Goal: Information Seeking & Learning: Learn about a topic

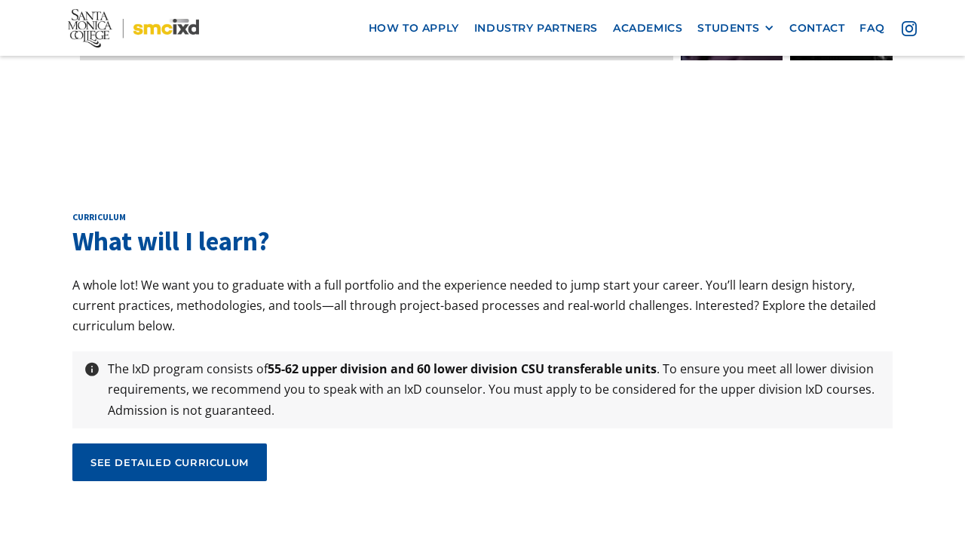
scroll to position [4892, 0]
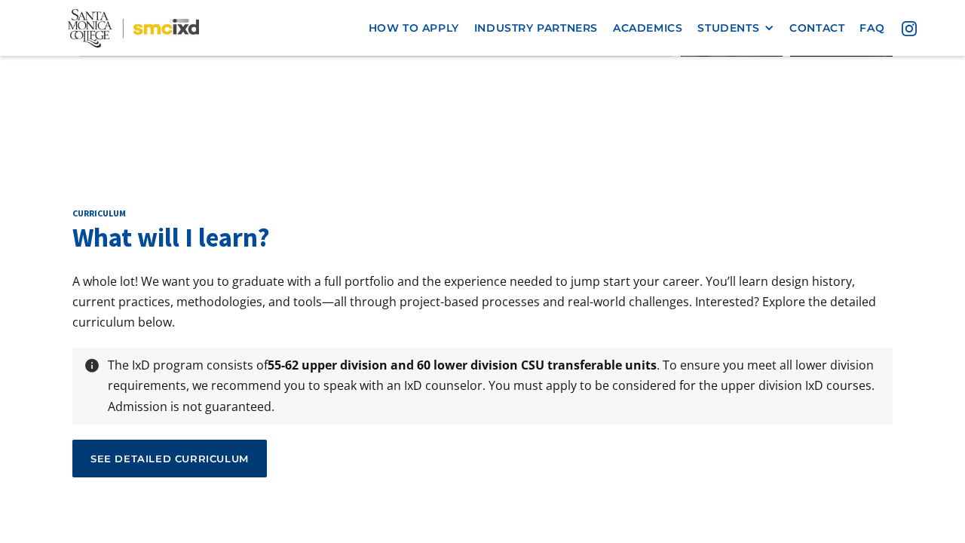
click at [180, 440] on link "see detailed curriculum" at bounding box center [169, 459] width 195 height 38
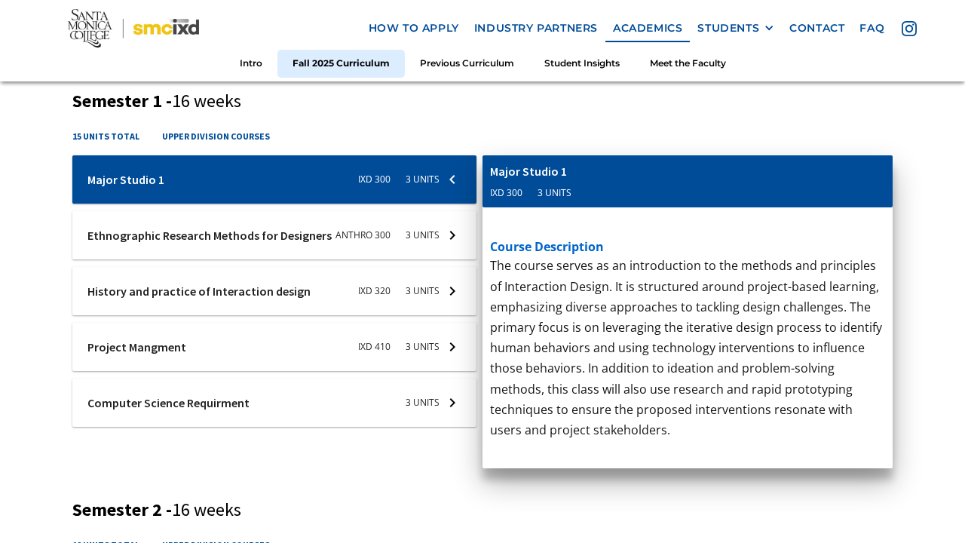
scroll to position [577, 0]
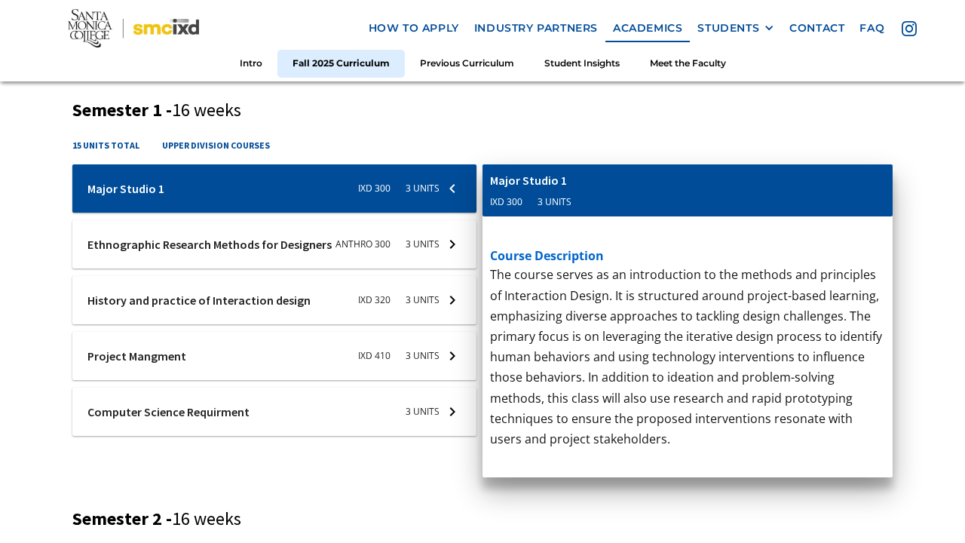
click at [457, 241] on div at bounding box center [274, 244] width 404 height 48
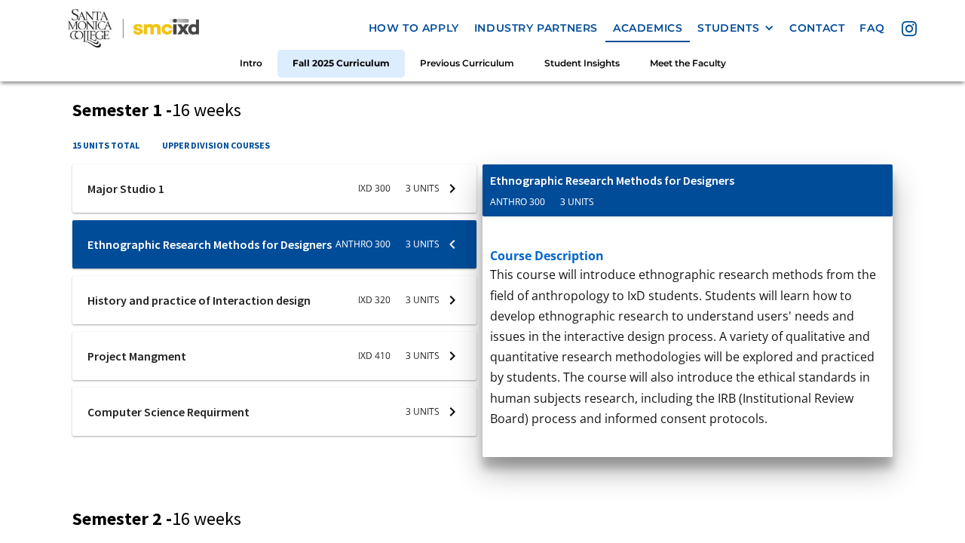
click at [457, 241] on div at bounding box center [274, 244] width 404 height 48
click at [449, 302] on div at bounding box center [274, 300] width 404 height 48
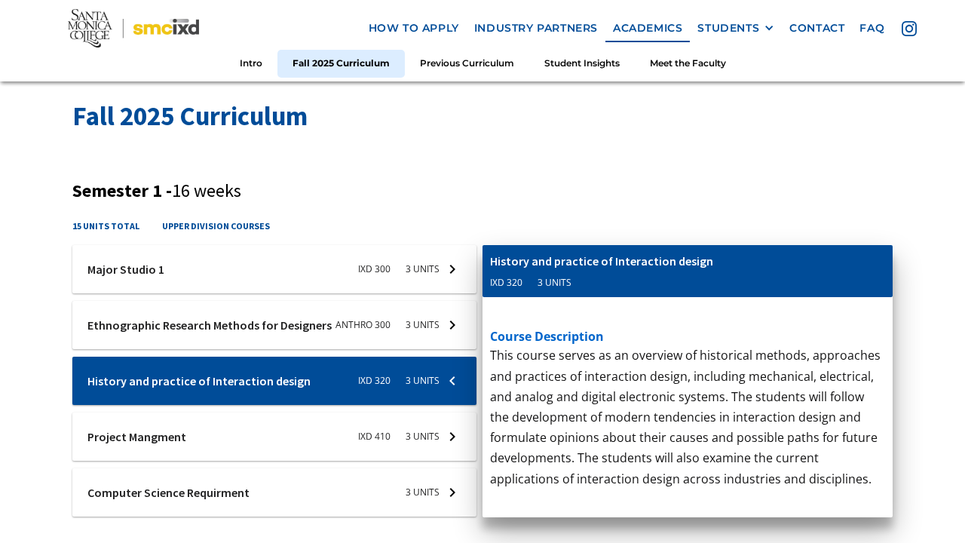
scroll to position [494, 0]
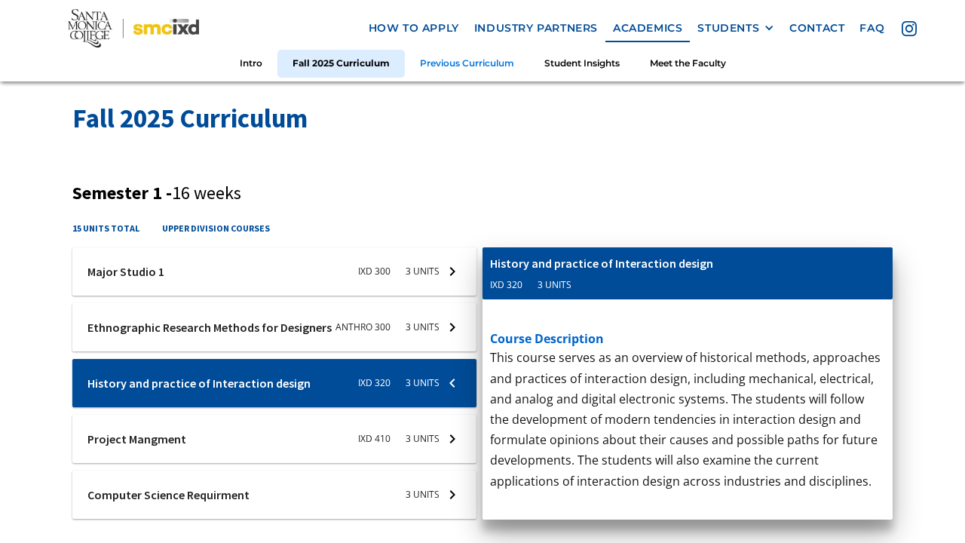
click at [455, 69] on link "Previous Curriculum" at bounding box center [467, 64] width 124 height 28
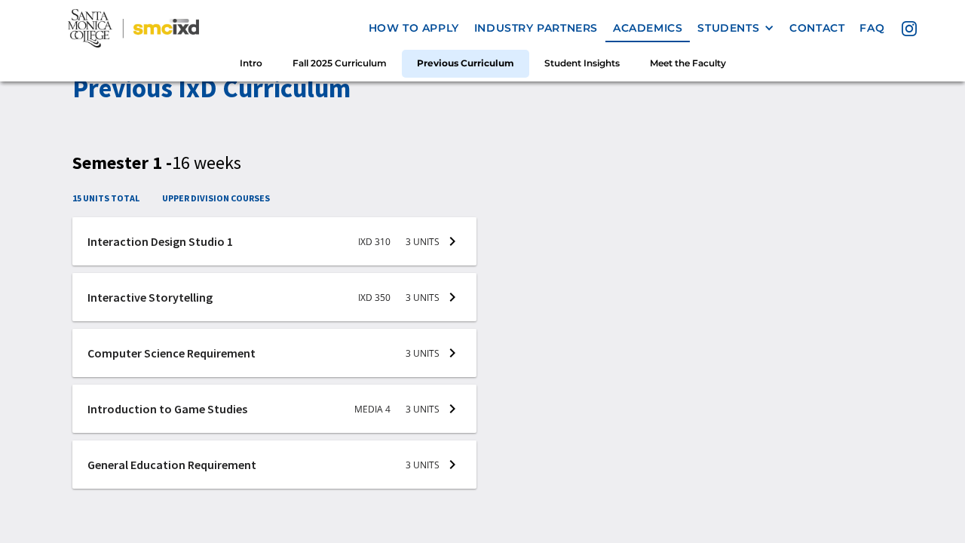
scroll to position [2214, 0]
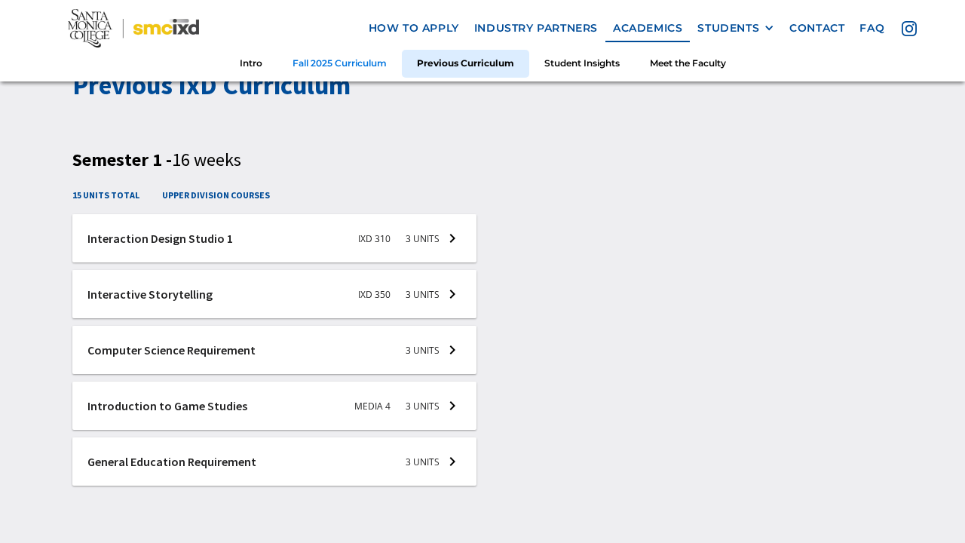
click at [373, 62] on link "Fall 2025 Curriculum" at bounding box center [340, 64] width 124 height 28
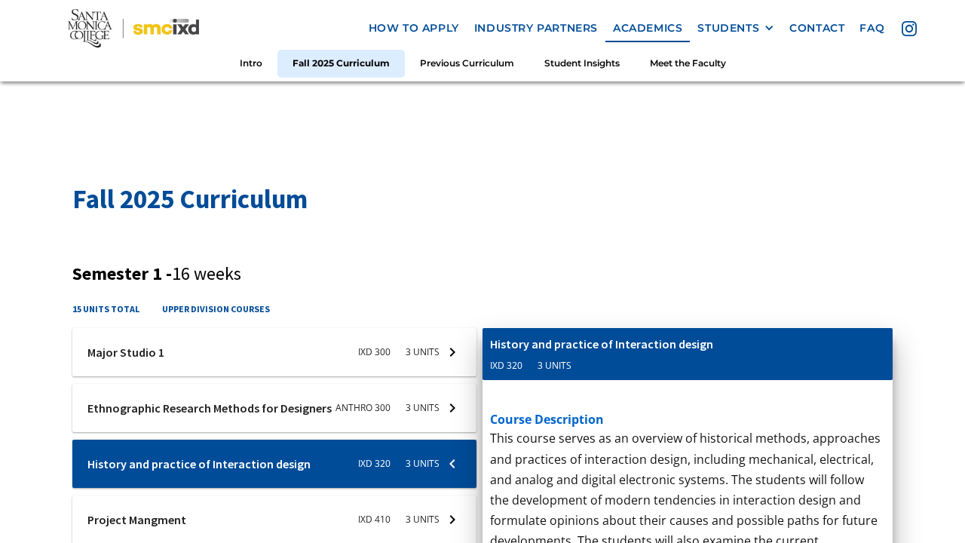
scroll to position [414, 0]
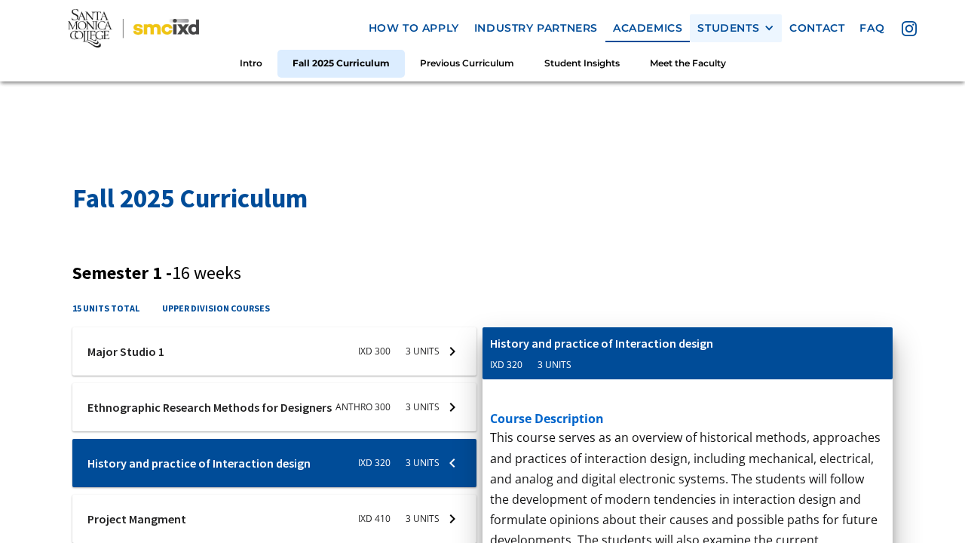
click at [763, 28] on div "STUDENTS" at bounding box center [736, 28] width 77 height 13
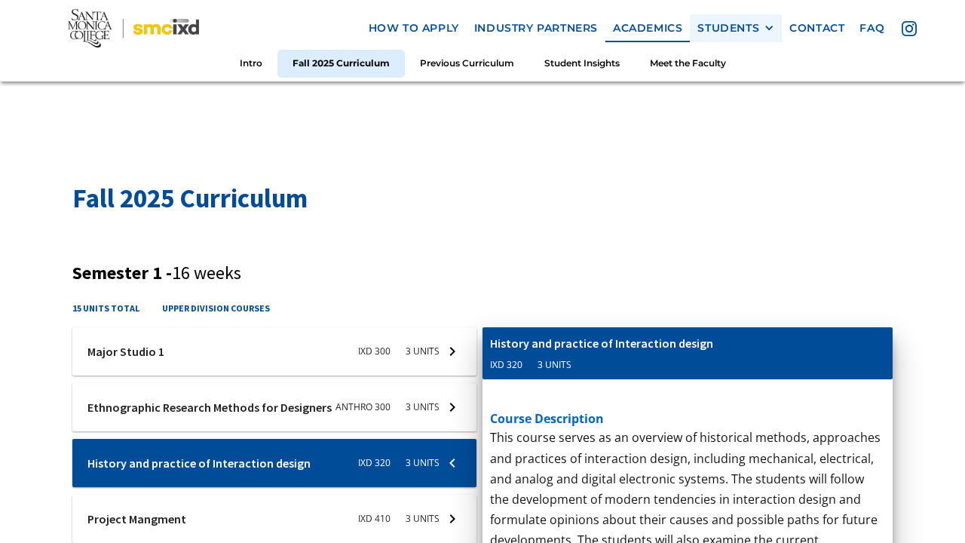
click at [769, 26] on div at bounding box center [769, 28] width 11 height 11
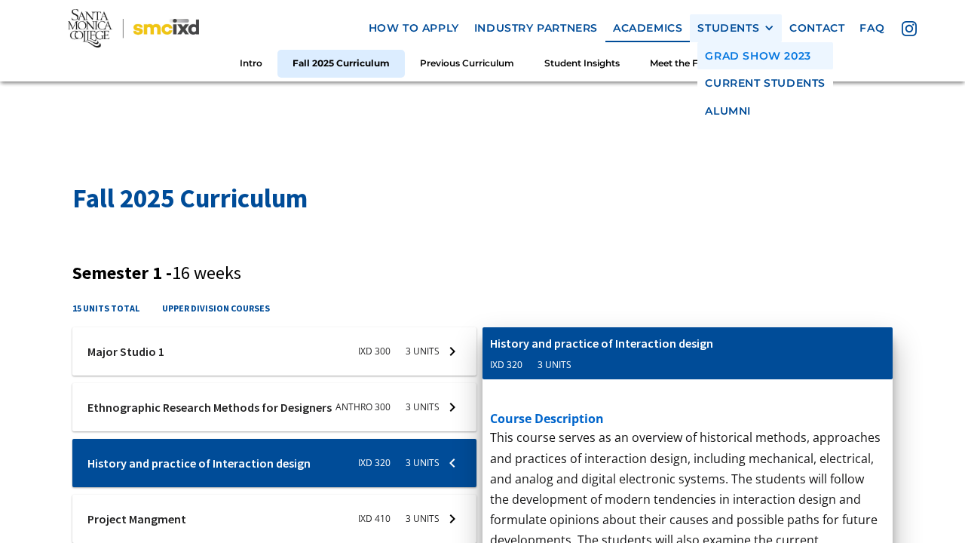
click at [753, 50] on link "GRAD SHOW 2023" at bounding box center [766, 56] width 136 height 28
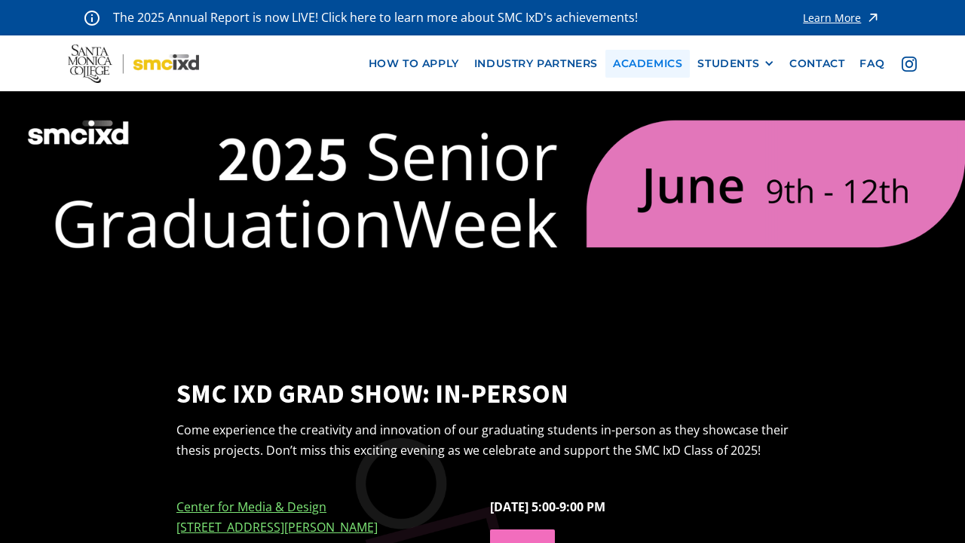
click at [684, 63] on link "Academics" at bounding box center [648, 64] width 84 height 28
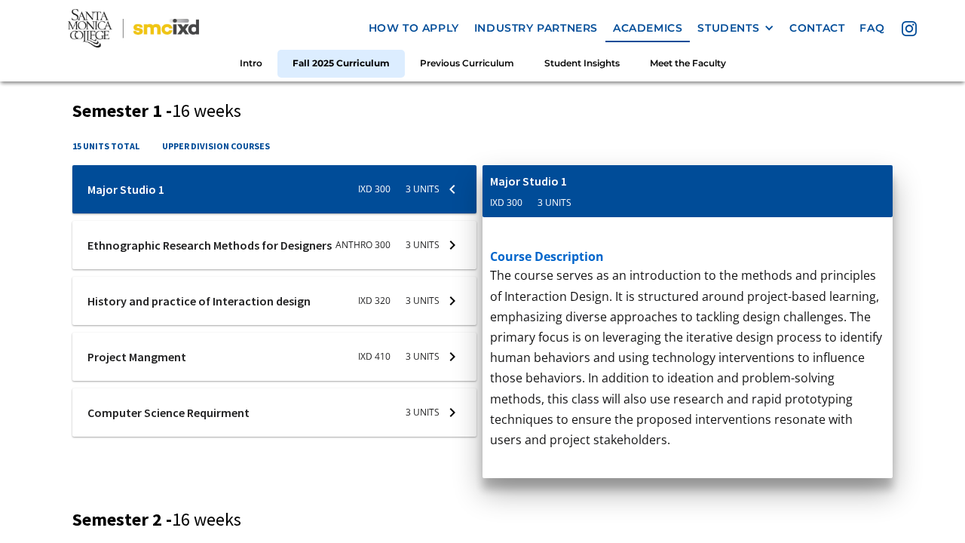
scroll to position [600, 0]
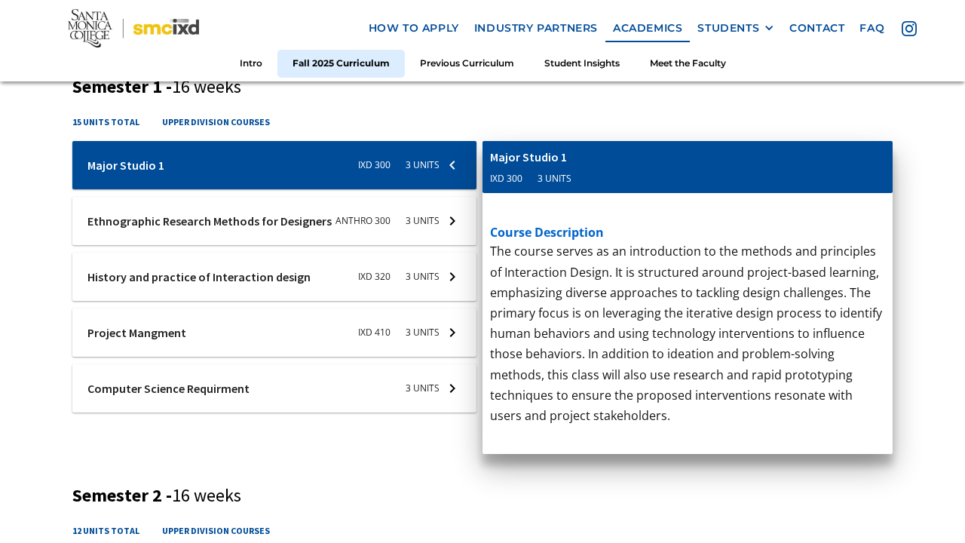
click at [585, 121] on div "15 units total upper division courses" at bounding box center [482, 128] width 821 height 26
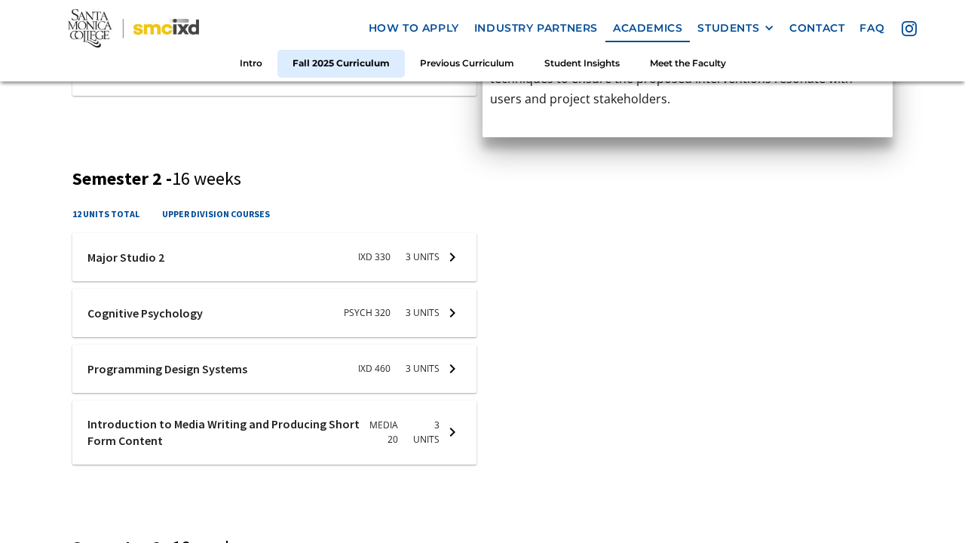
scroll to position [901, 0]
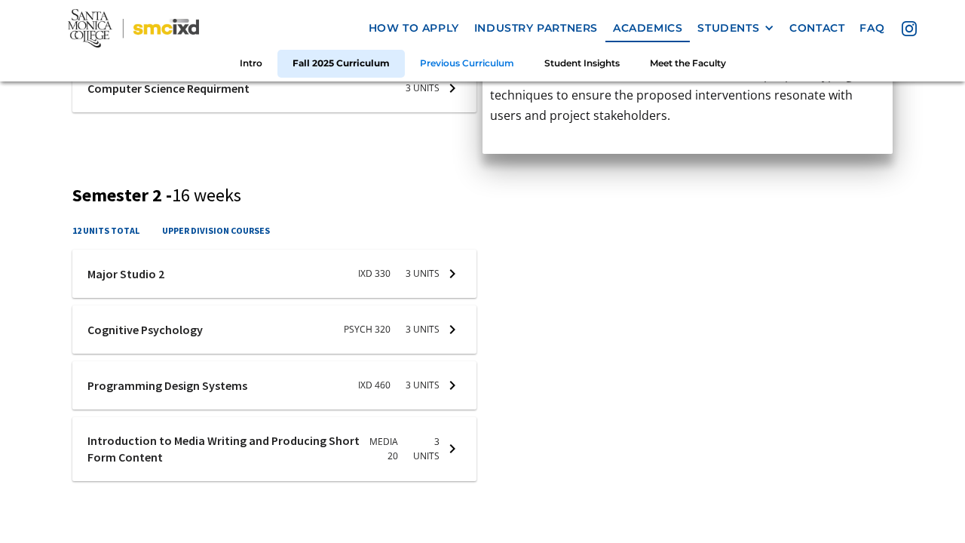
click at [477, 58] on link "Previous Curriculum" at bounding box center [467, 64] width 124 height 28
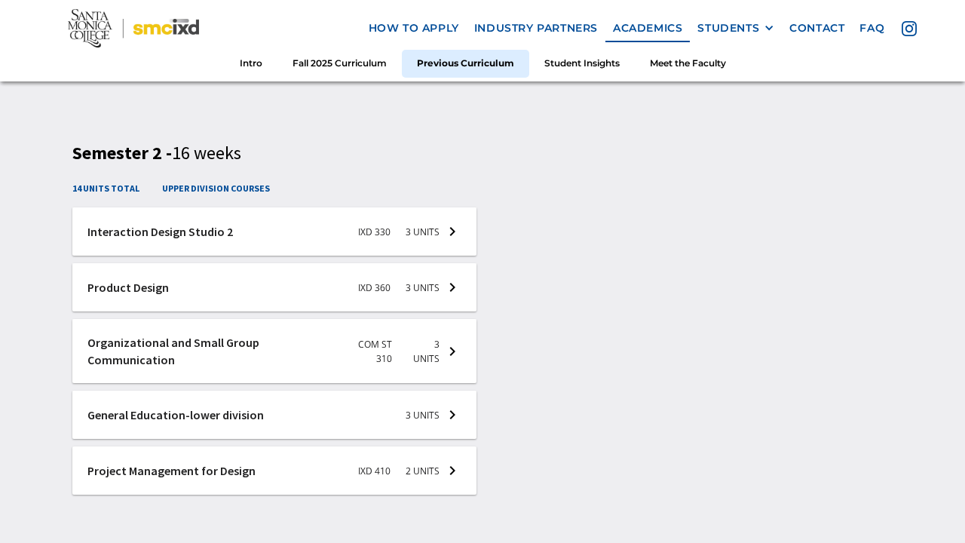
scroll to position [2624, 0]
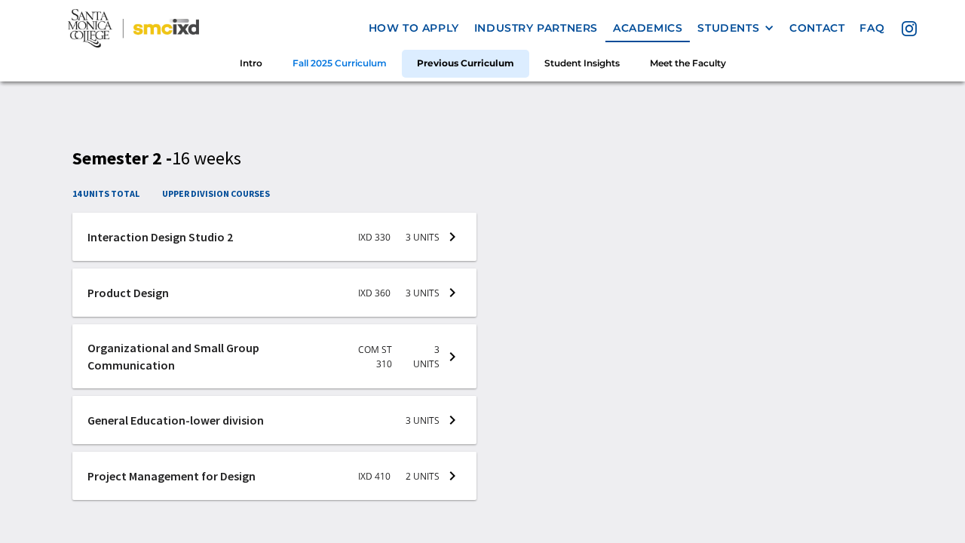
click at [365, 64] on link "Fall 2025 Curriculum" at bounding box center [340, 64] width 124 height 28
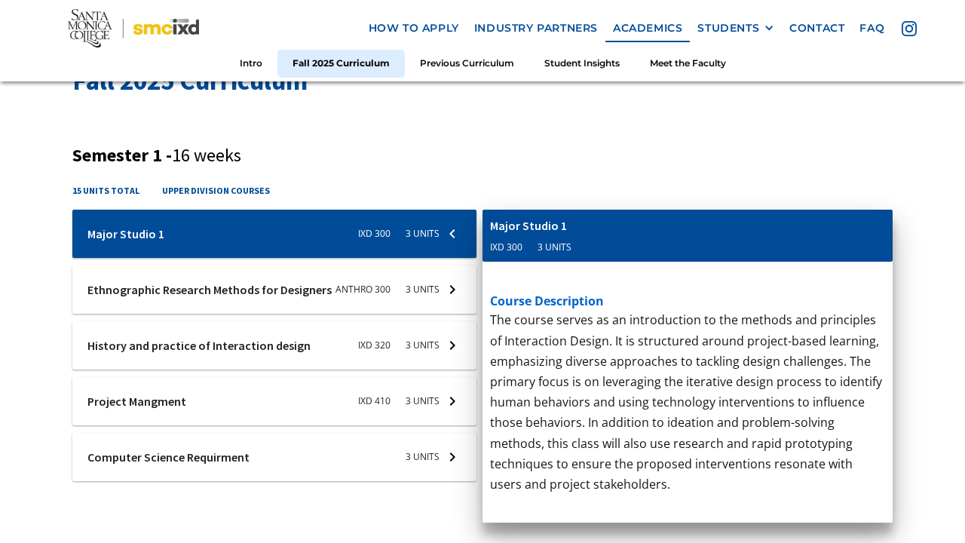
scroll to position [516, 0]
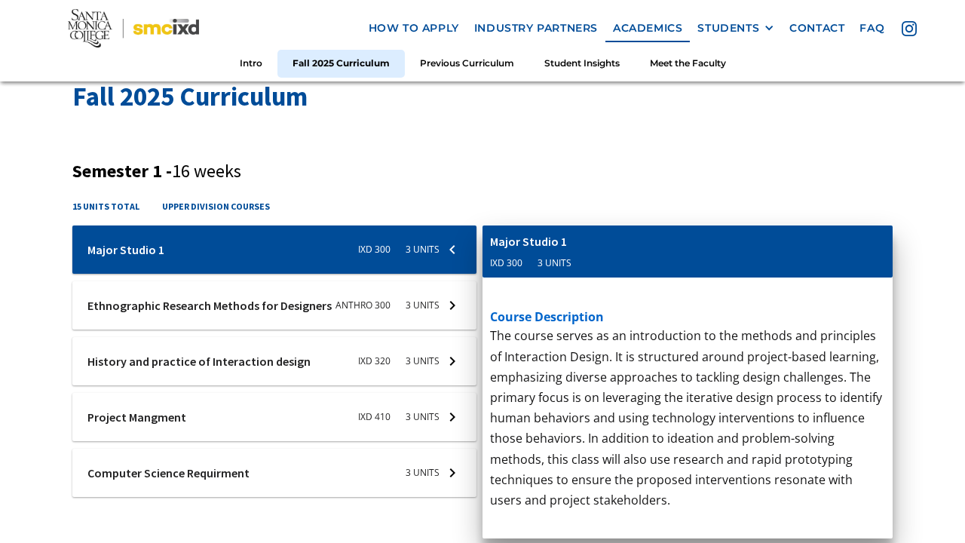
click at [444, 353] on div at bounding box center [274, 361] width 404 height 48
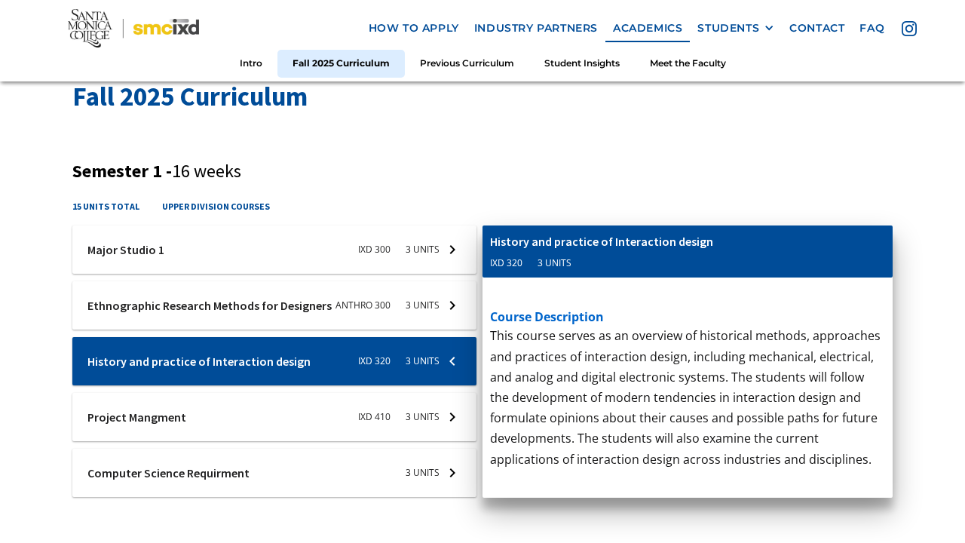
click at [444, 353] on div at bounding box center [274, 361] width 404 height 48
click at [445, 305] on div at bounding box center [274, 305] width 404 height 48
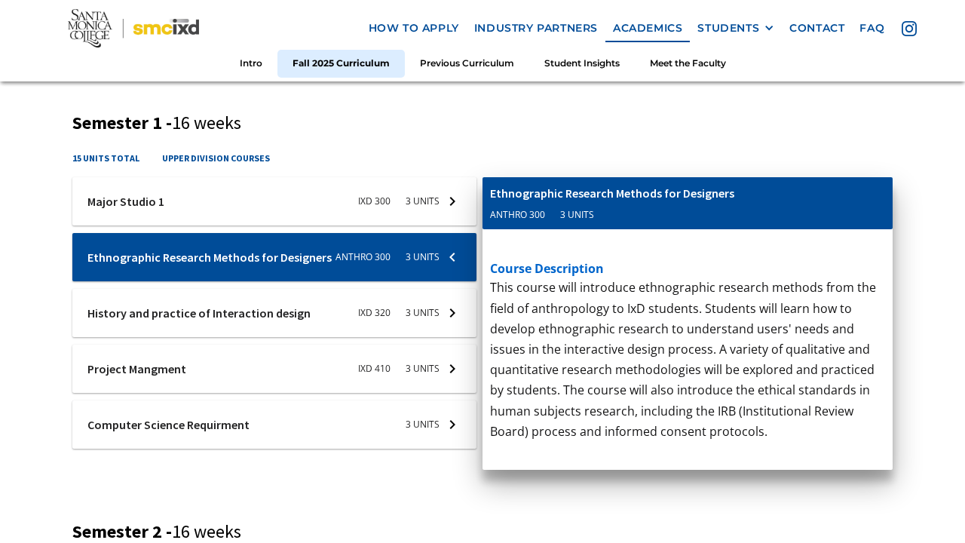
scroll to position [569, 0]
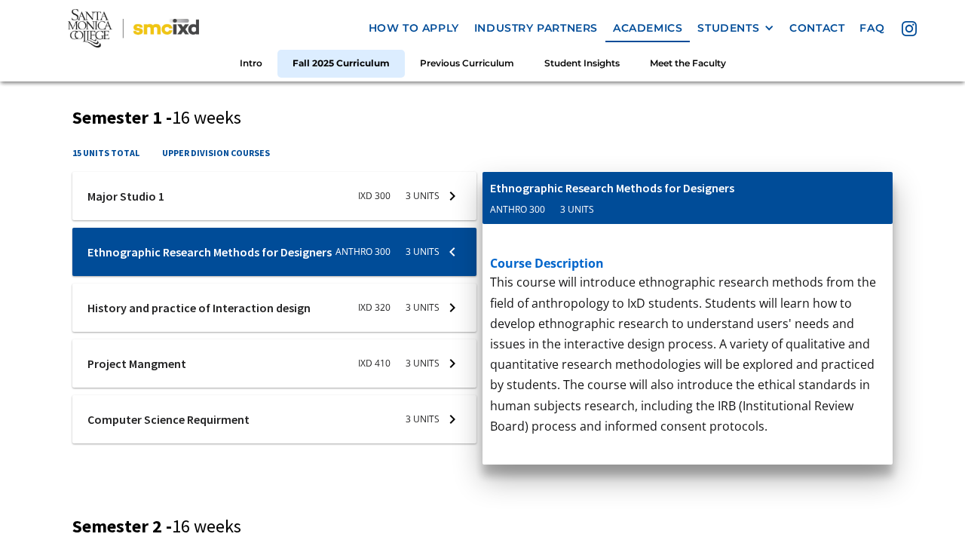
click at [737, 115] on h3 "Semester 1 - 16 weeks" at bounding box center [482, 118] width 821 height 22
click at [622, 138] on div "Semester 1 - 16 weeks 15 units total upper division courses Ixd-310-studio-1 Ma…" at bounding box center [482, 285] width 821 height 356
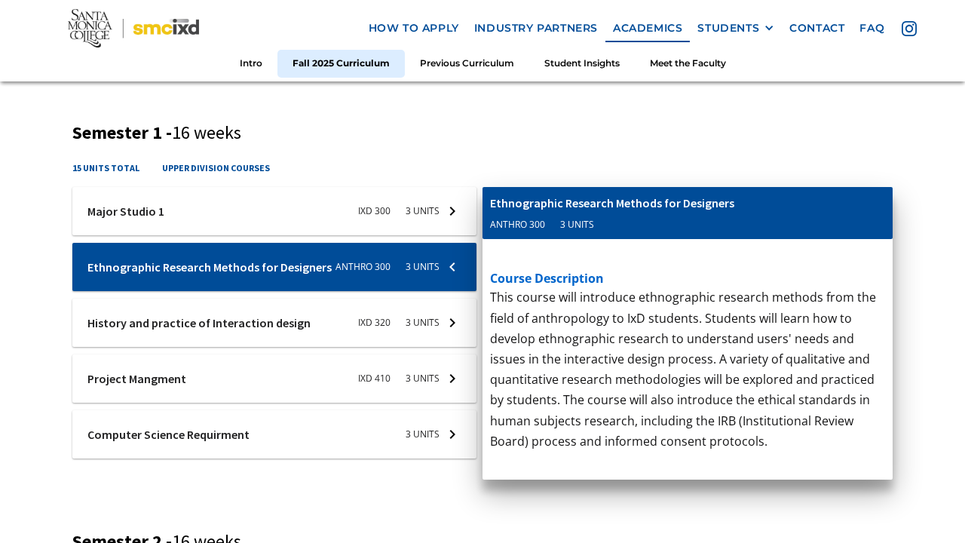
scroll to position [554, 0]
click at [459, 255] on div at bounding box center [274, 267] width 404 height 48
click at [442, 436] on div at bounding box center [274, 434] width 404 height 48
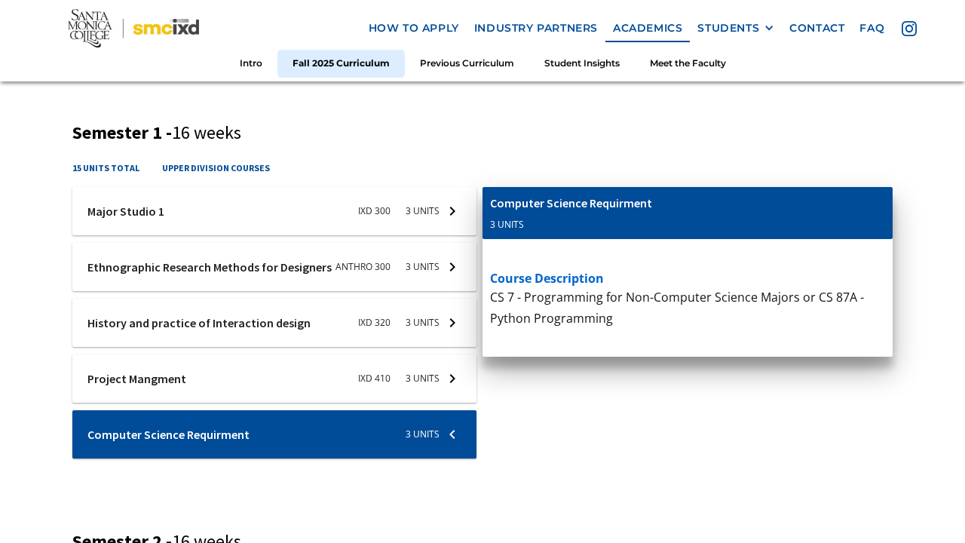
click at [551, 132] on h3 "Semester 1 - 16 weeks" at bounding box center [482, 133] width 821 height 22
click at [430, 171] on div "15 units total upper division courses" at bounding box center [482, 174] width 821 height 26
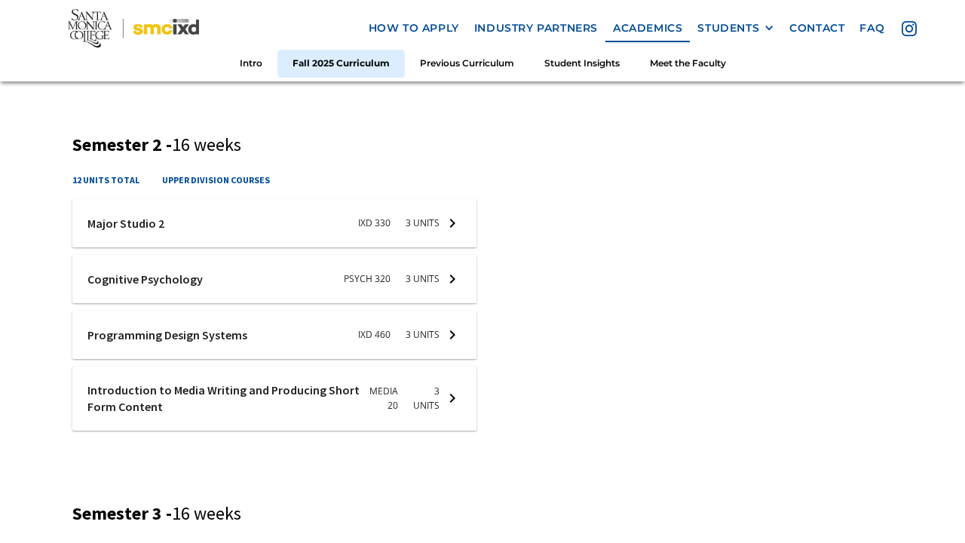
scroll to position [952, 0]
click at [444, 326] on div at bounding box center [274, 334] width 404 height 48
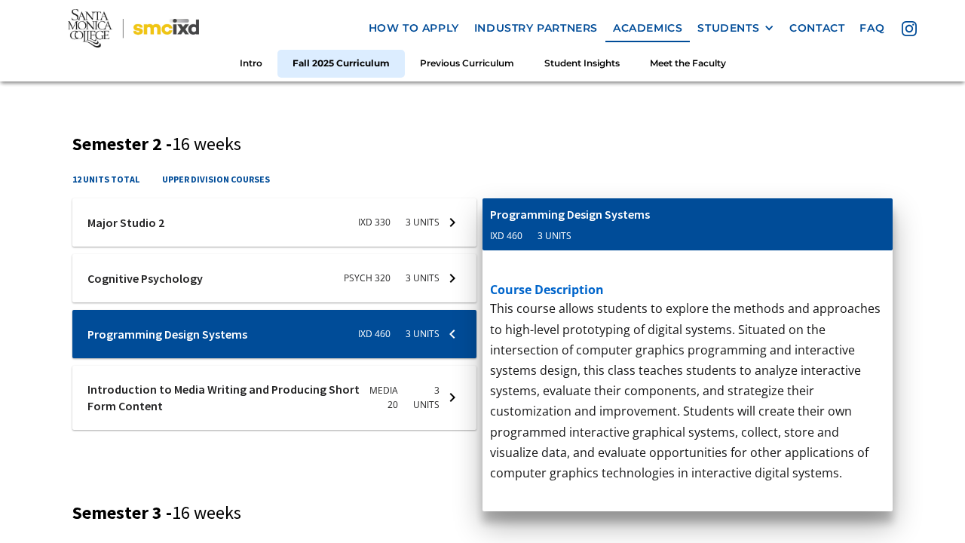
click at [444, 326] on div at bounding box center [274, 334] width 404 height 48
click at [437, 254] on div at bounding box center [274, 278] width 404 height 48
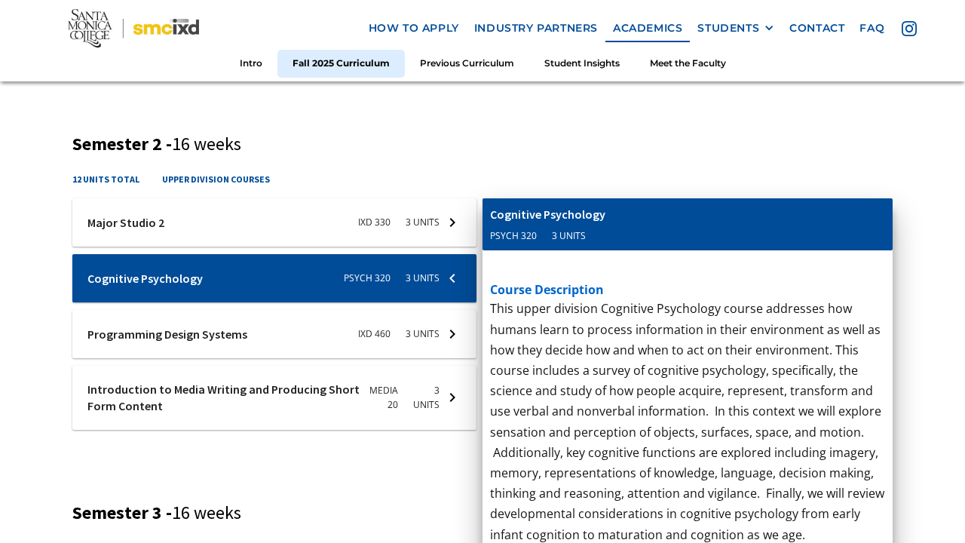
click at [437, 274] on div at bounding box center [274, 278] width 404 height 48
click at [511, 176] on p "This course contextualizes project management for interaction designers through…" at bounding box center [687, 44] width 395 height 308
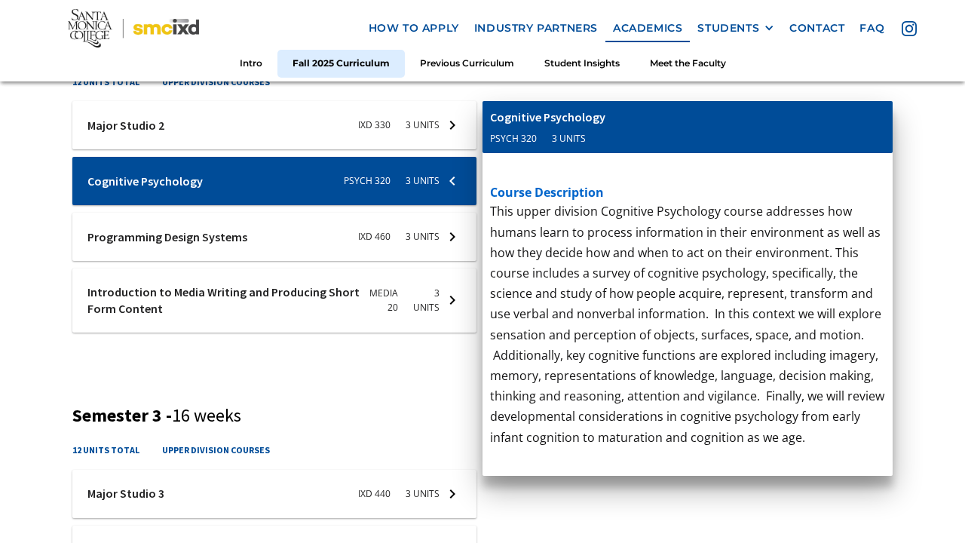
scroll to position [1052, 0]
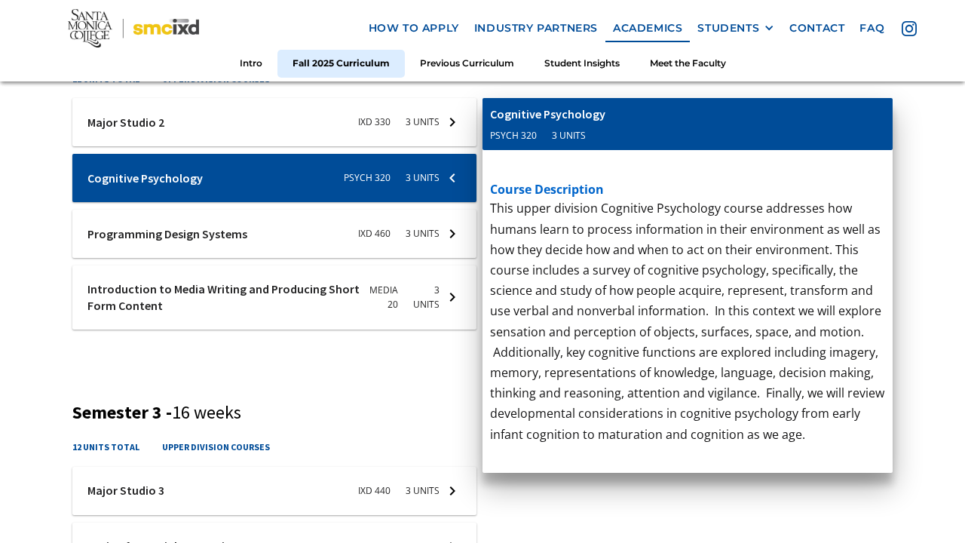
click at [912, 123] on div "Fall 2025 Curriculum Semester 1 - 16 weeks 15 units total upper division course…" at bounding box center [482, 318] width 965 height 1702
click at [425, 382] on div "Fall 2025 Curriculum Semester 1 - 16 weeks 15 units total upper division course…" at bounding box center [482, 306] width 821 height 1529
